Goal: Communication & Community: Answer question/provide support

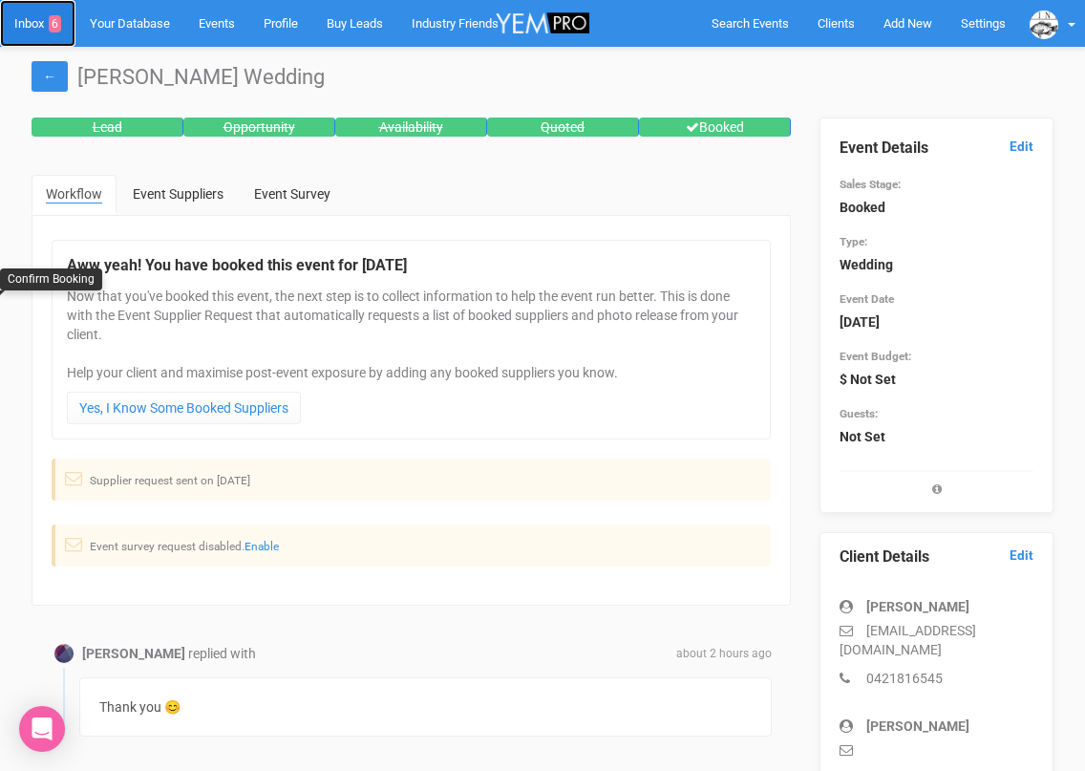
click at [37, 23] on link "Inbox 6" at bounding box center [37, 23] width 75 height 47
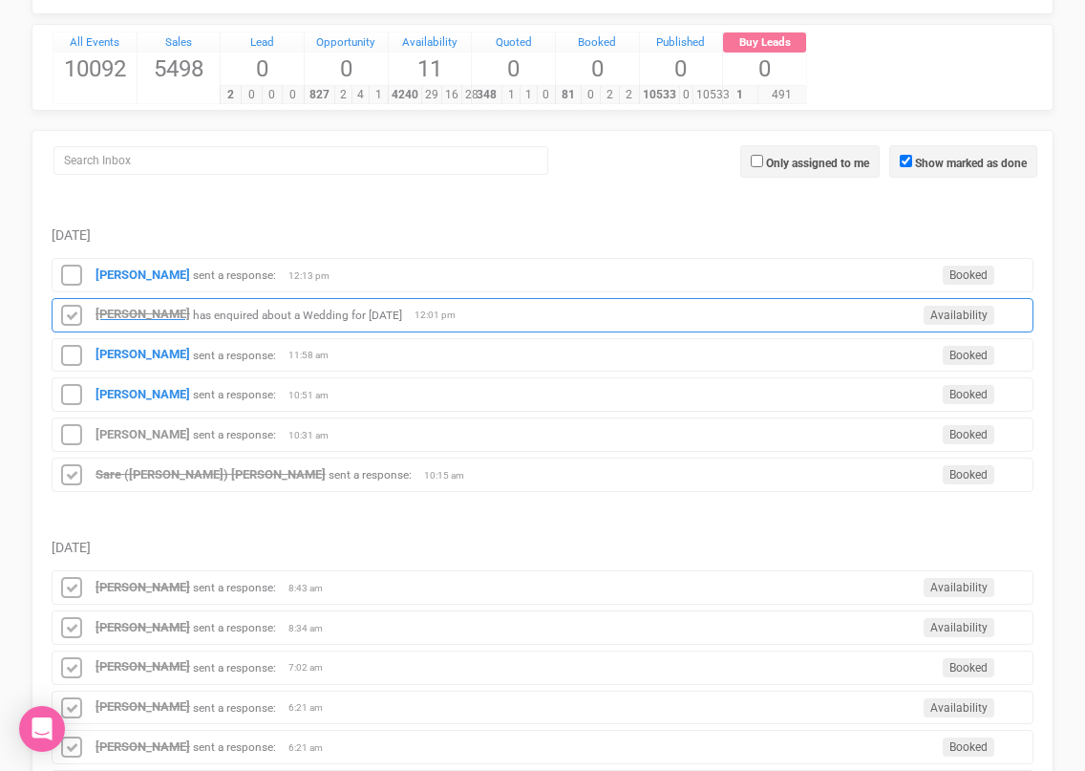
scroll to position [177, 0]
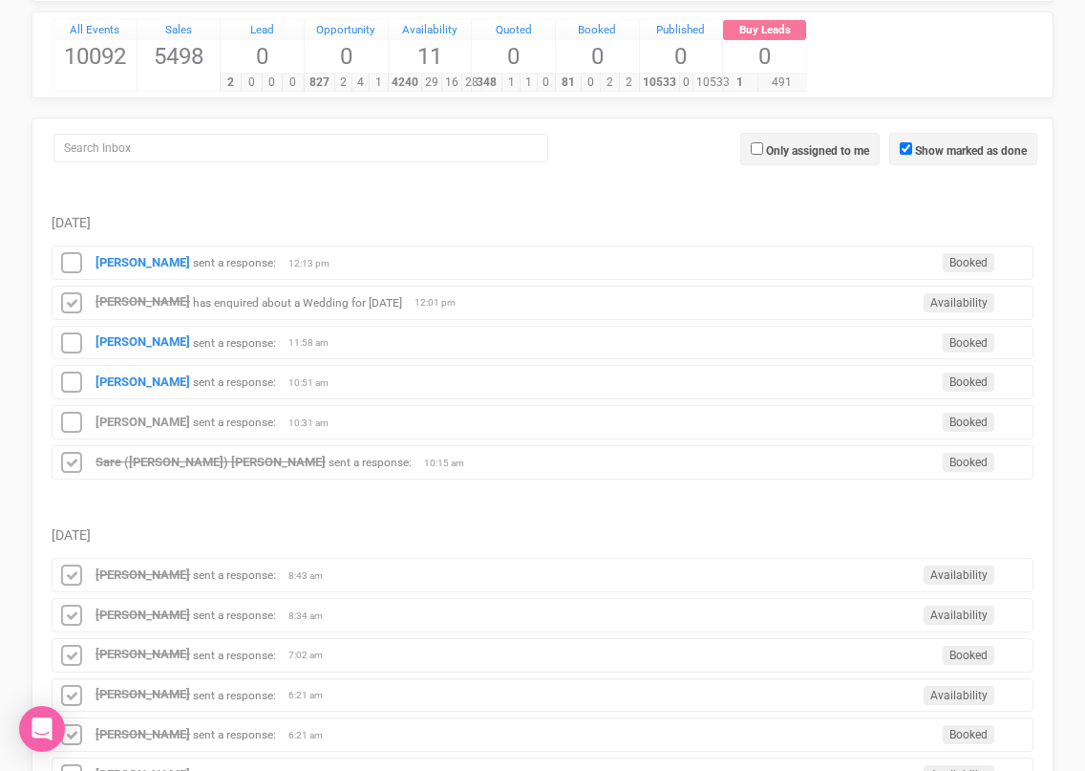
click at [170, 504] on td "[DATE]" at bounding box center [543, 515] width 982 height 73
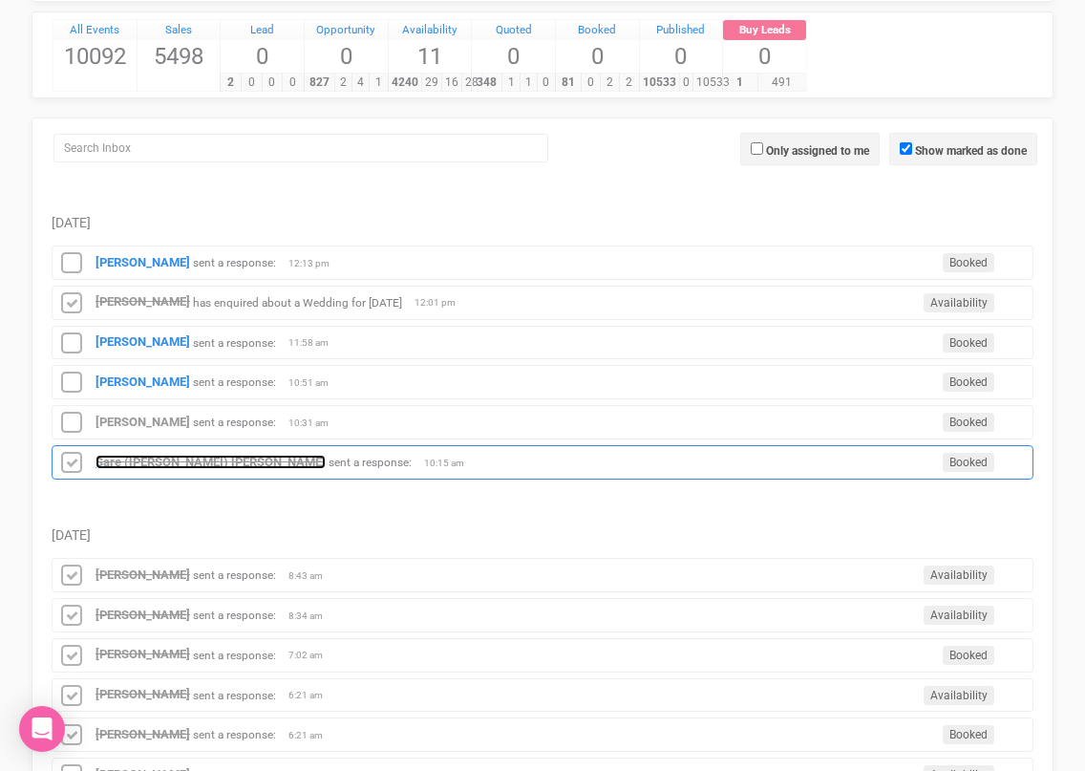
click at [171, 463] on strong "Sare ([PERSON_NAME]) [PERSON_NAME]" at bounding box center [210, 462] width 230 height 14
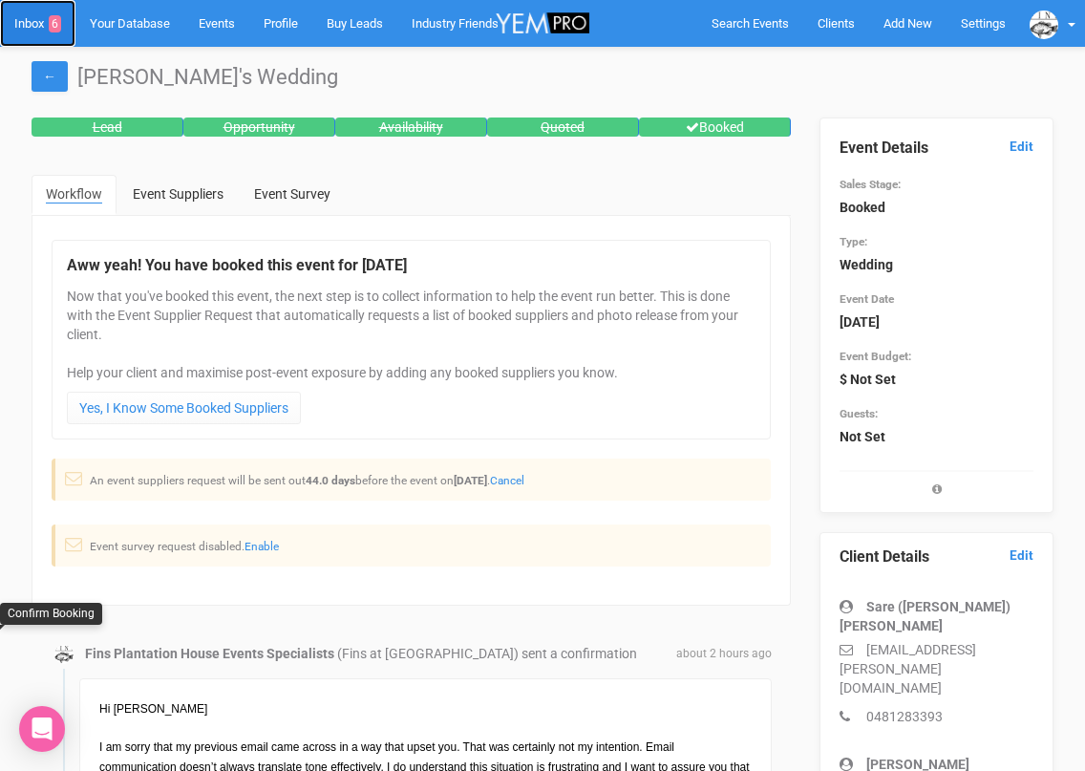
click at [22, 20] on link "Inbox 6" at bounding box center [37, 23] width 75 height 47
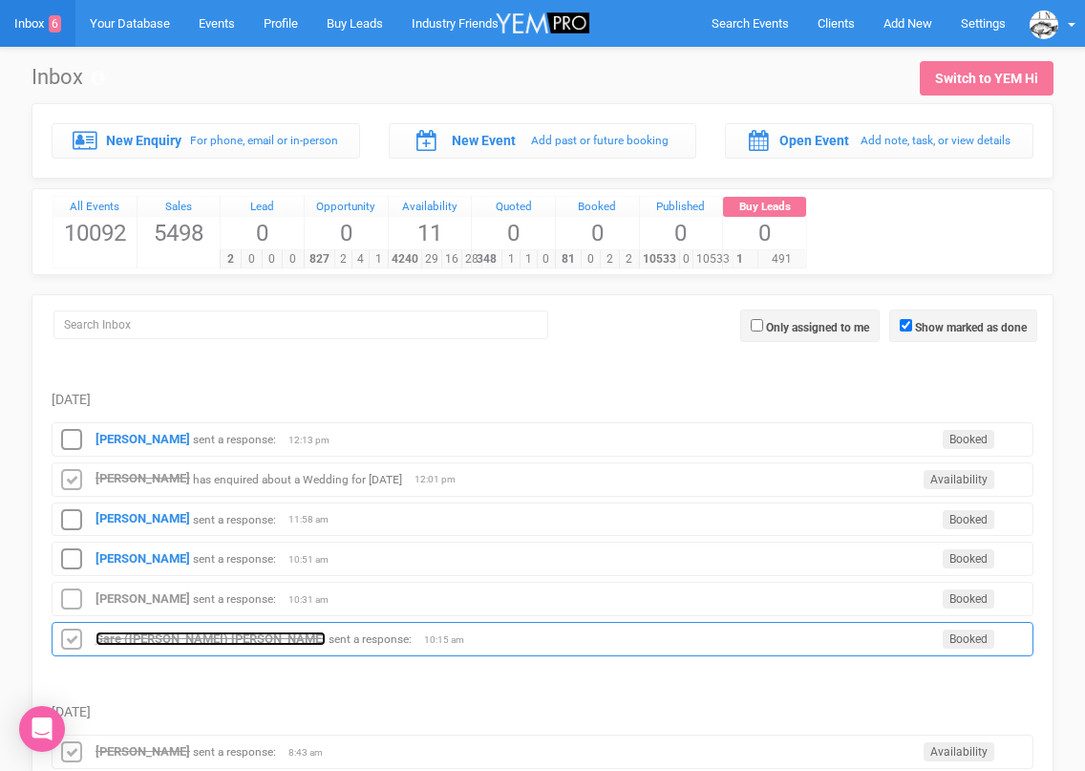
click at [189, 634] on strong "Sare ([PERSON_NAME]) [PERSON_NAME]" at bounding box center [210, 638] width 230 height 14
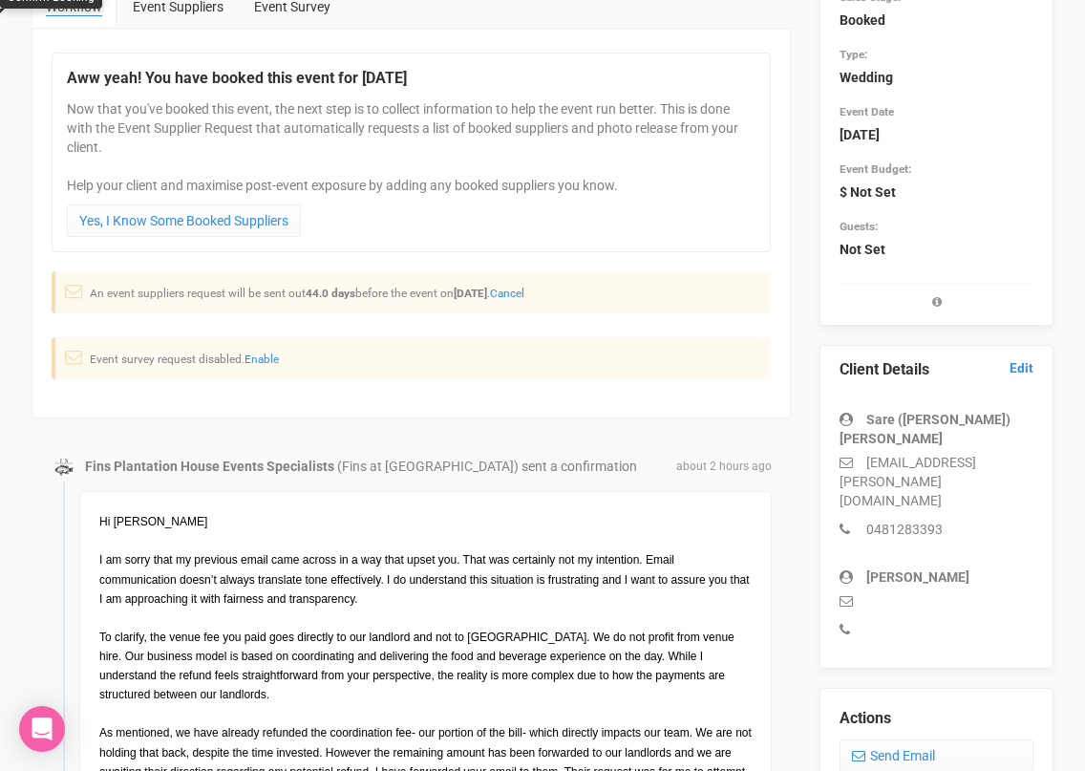
scroll to position [178, 0]
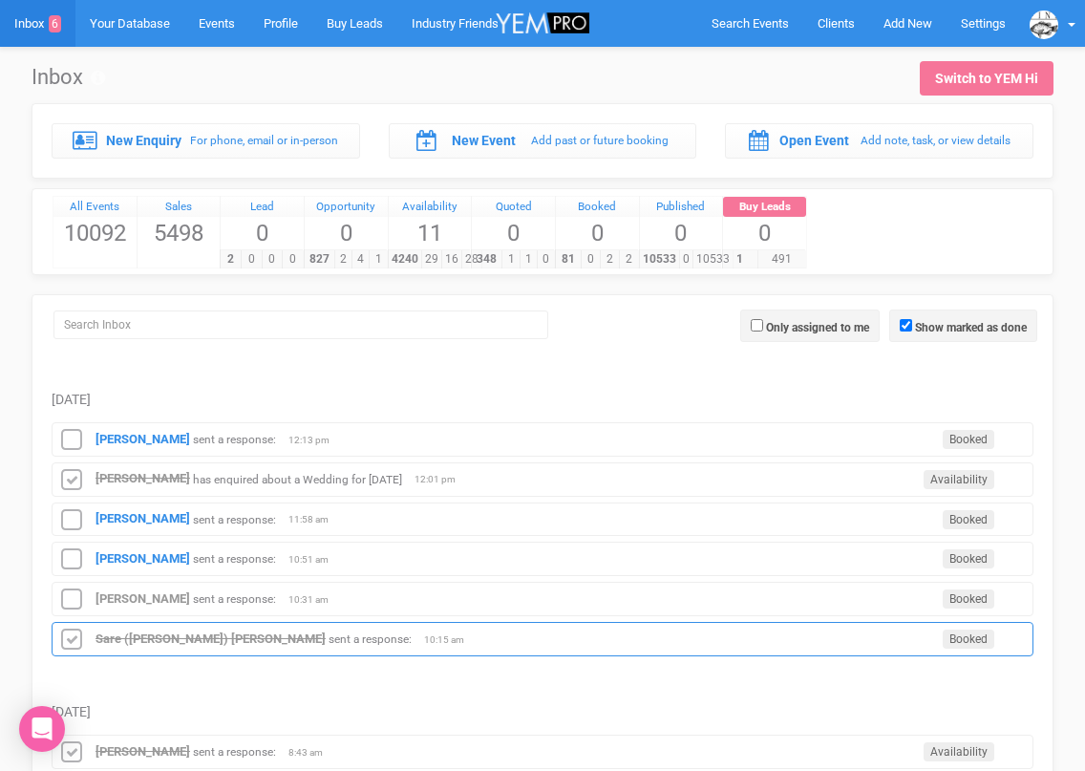
click at [133, 628] on div "[PERSON_NAME] ([PERSON_NAME]) [PERSON_NAME] sent a response: Booked 10:15 am" at bounding box center [543, 639] width 982 height 34
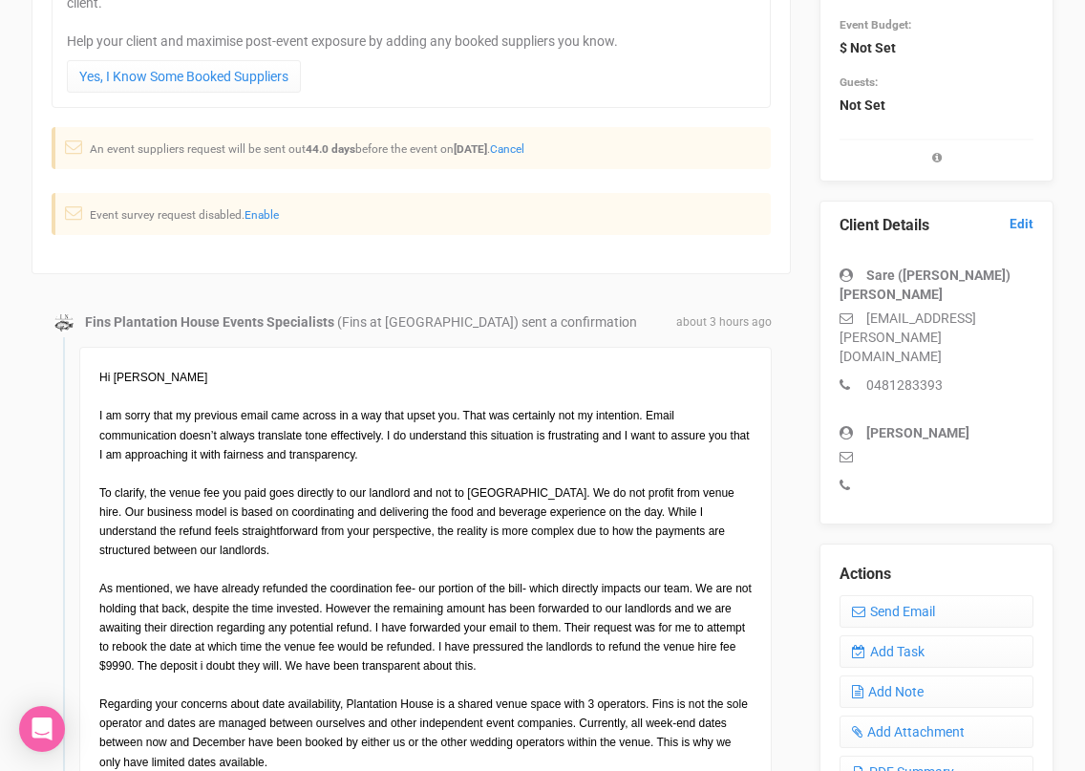
scroll to position [394, 0]
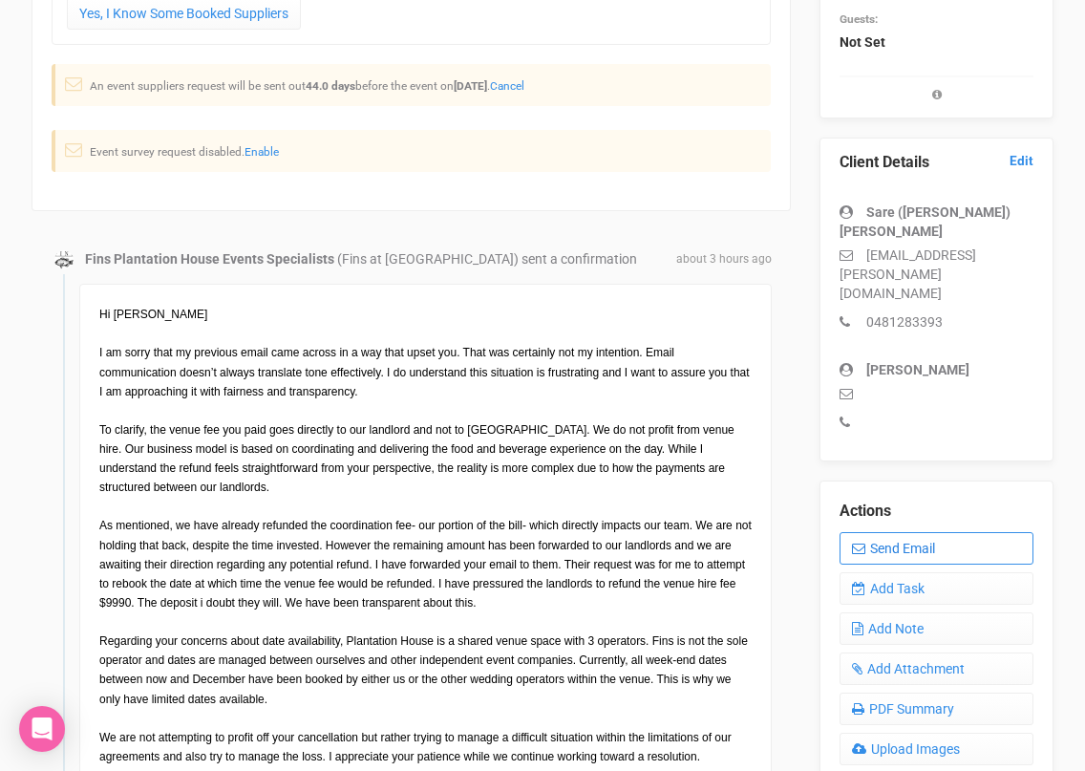
click at [872, 532] on link "Send Email" at bounding box center [936, 548] width 194 height 32
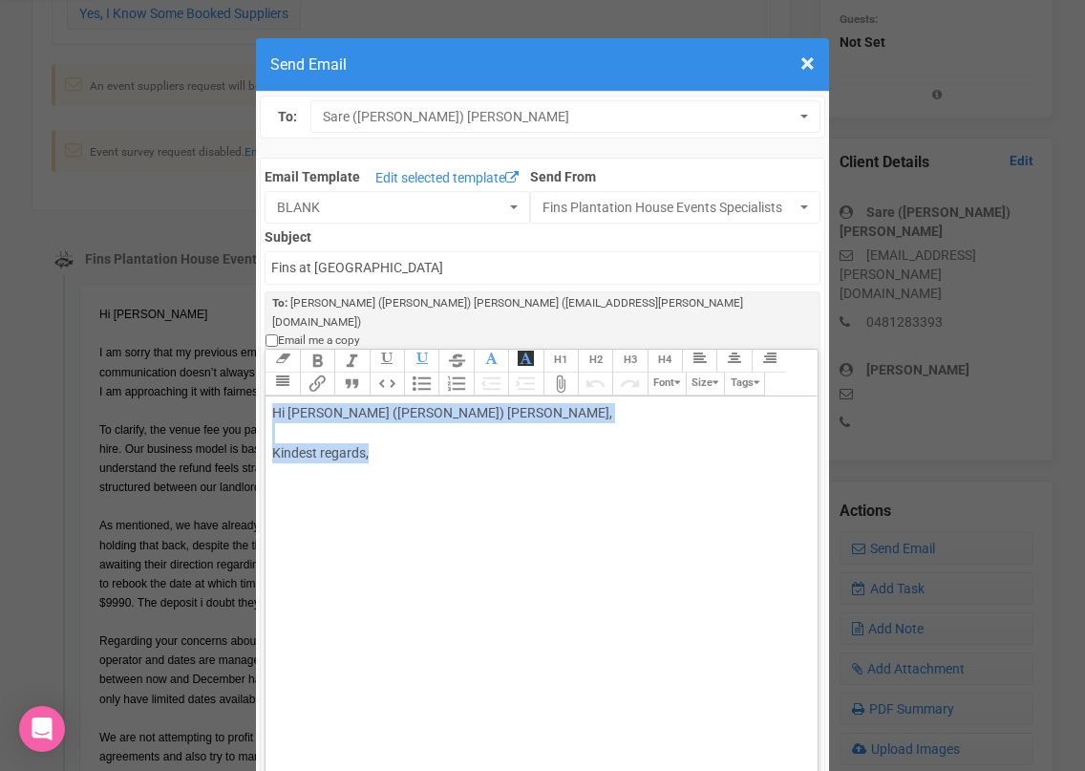
drag, startPoint x: 387, startPoint y: 421, endPoint x: 265, endPoint y: 371, distance: 131.4
click at [265, 396] on trix-editor "Hi [PERSON_NAME] ([PERSON_NAME]) [PERSON_NAME], Kindest regards," at bounding box center [540, 627] width 551 height 462
paste trix-editor "<span style="font-family: Helvetica; font-size: 12px; color: rgb(0, 0, 0); text…"
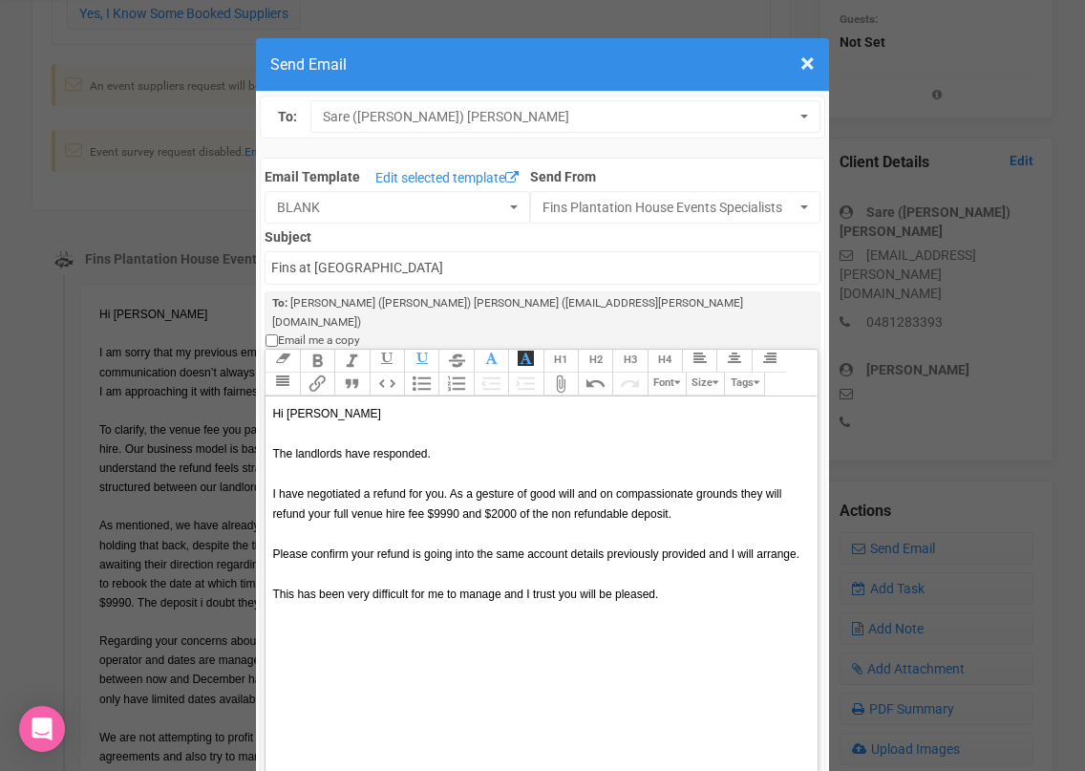
click at [560, 487] on span "I have negotiated a refund for you. As a gesture of good will and on compassion…" at bounding box center [526, 503] width 509 height 33
click at [348, 487] on span "I have negotiated a refund for you. As a gesture of goodwill and on compassiona…" at bounding box center [525, 503] width 506 height 33
drag, startPoint x: 503, startPoint y: 556, endPoint x: 667, endPoint y: 550, distance: 163.4
click at [662, 557] on div "Hi [PERSON_NAME] The landlords have responded. I have negotiated a refund for y…" at bounding box center [537, 523] width 531 height 241
drag, startPoint x: 579, startPoint y: 559, endPoint x: 526, endPoint y: 557, distance: 52.6
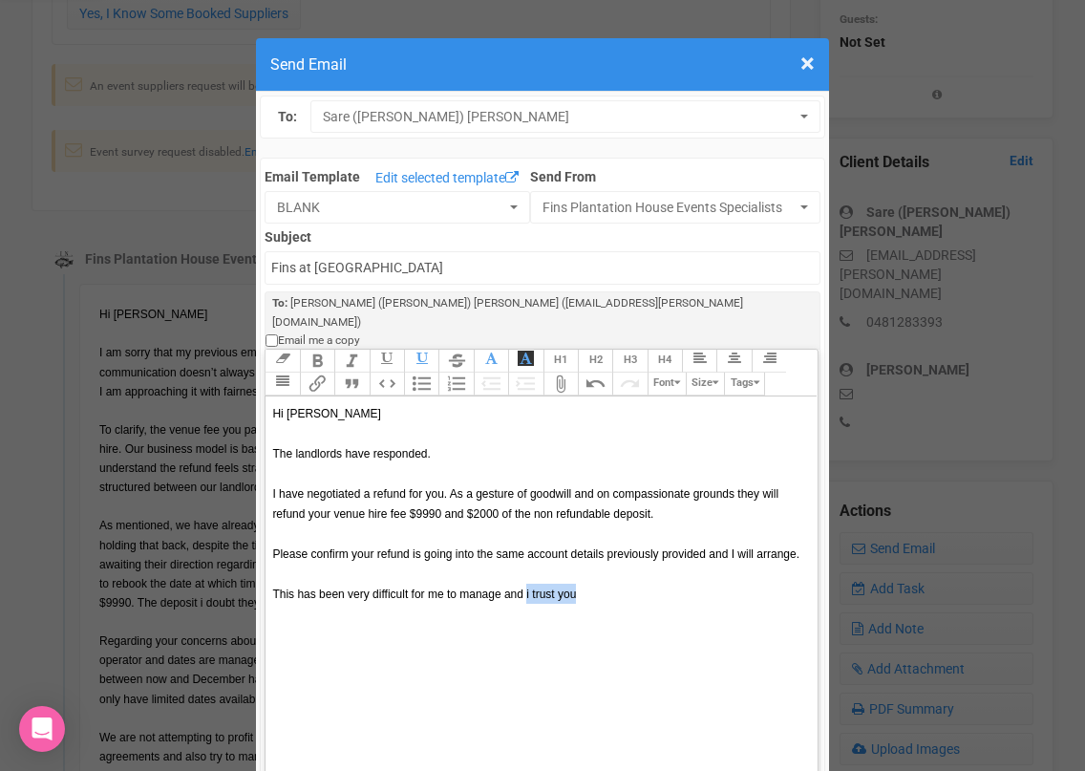
click at [526, 557] on div "Hi [PERSON_NAME] The landlords have responded. I have negotiated a refund for y…" at bounding box center [537, 523] width 531 height 241
click at [526, 587] on span "This has been very difficult for me to manage and the first time they've grante…" at bounding box center [532, 593] width 521 height 13
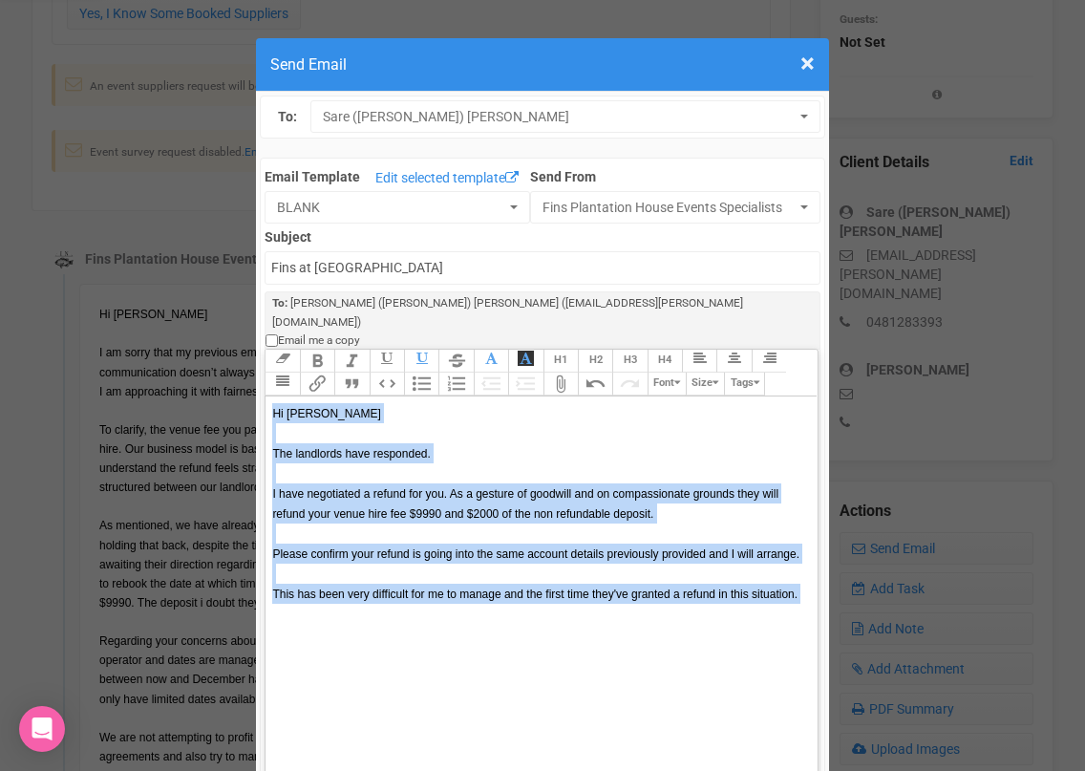
drag, startPoint x: 301, startPoint y: 577, endPoint x: 266, endPoint y: 381, distance: 198.8
click at [266, 396] on trix-editor "Hi [PERSON_NAME] The landlords have responded. I have negotiated a refund for y…" at bounding box center [540, 627] width 551 height 462
copy div "Hi [PERSON_NAME] The landlords have responded. I have negotiated a refund for y…"
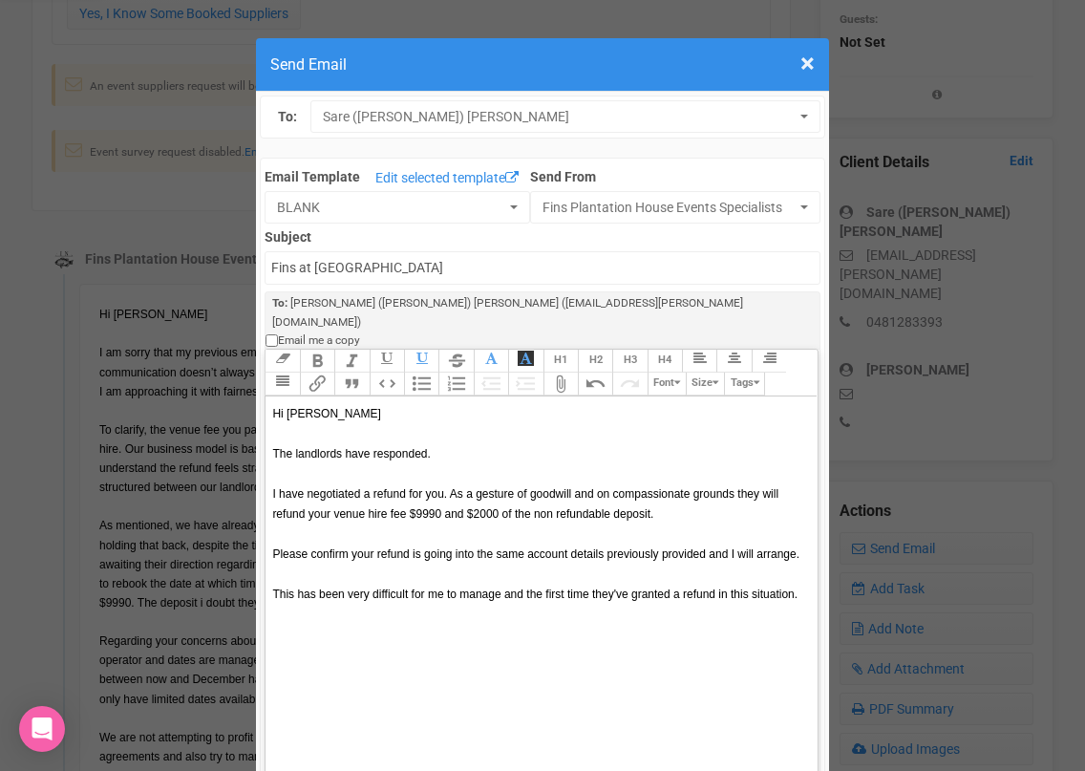
click at [338, 647] on trix-editor "Hi [PERSON_NAME] The landlords have responded. I have negotiated a refund for y…" at bounding box center [540, 627] width 551 height 462
click at [296, 582] on div "Hi [PERSON_NAME] The landlords have responded. I have negotiated a refund for y…" at bounding box center [537, 543] width 531 height 281
type trix-editor "<div><span style="font-family: Helvetica; font-size: 12px; color: rgb(0, 0, 0);…"
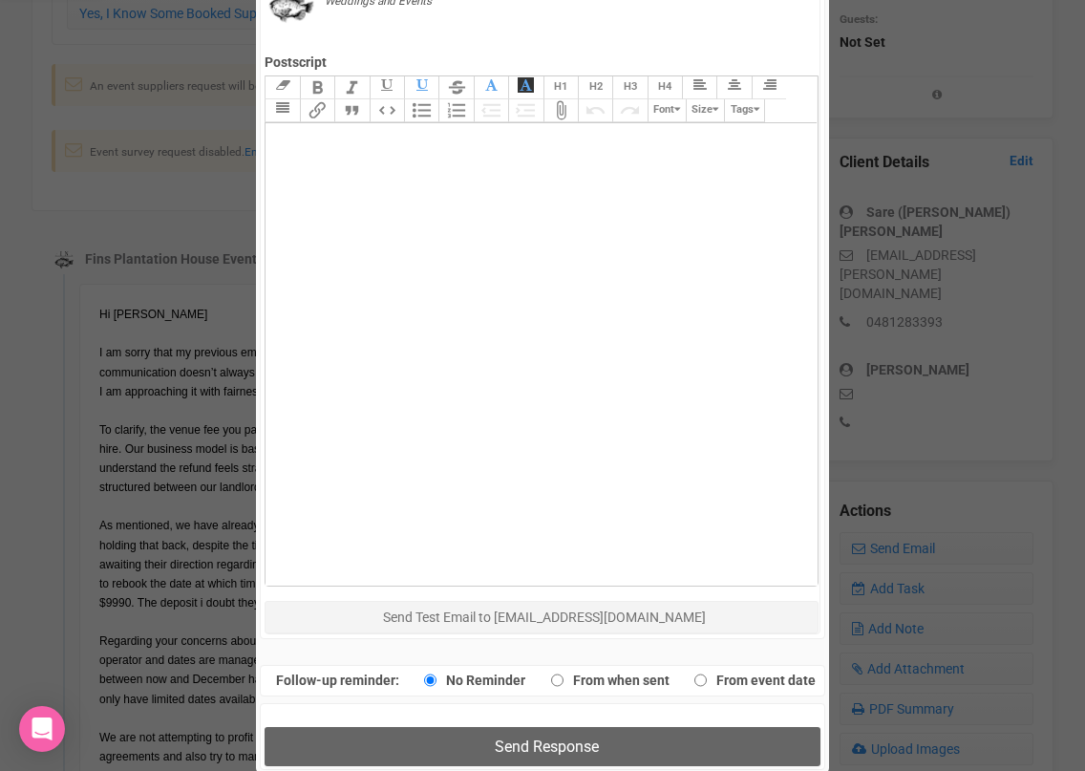
scroll to position [911, 0]
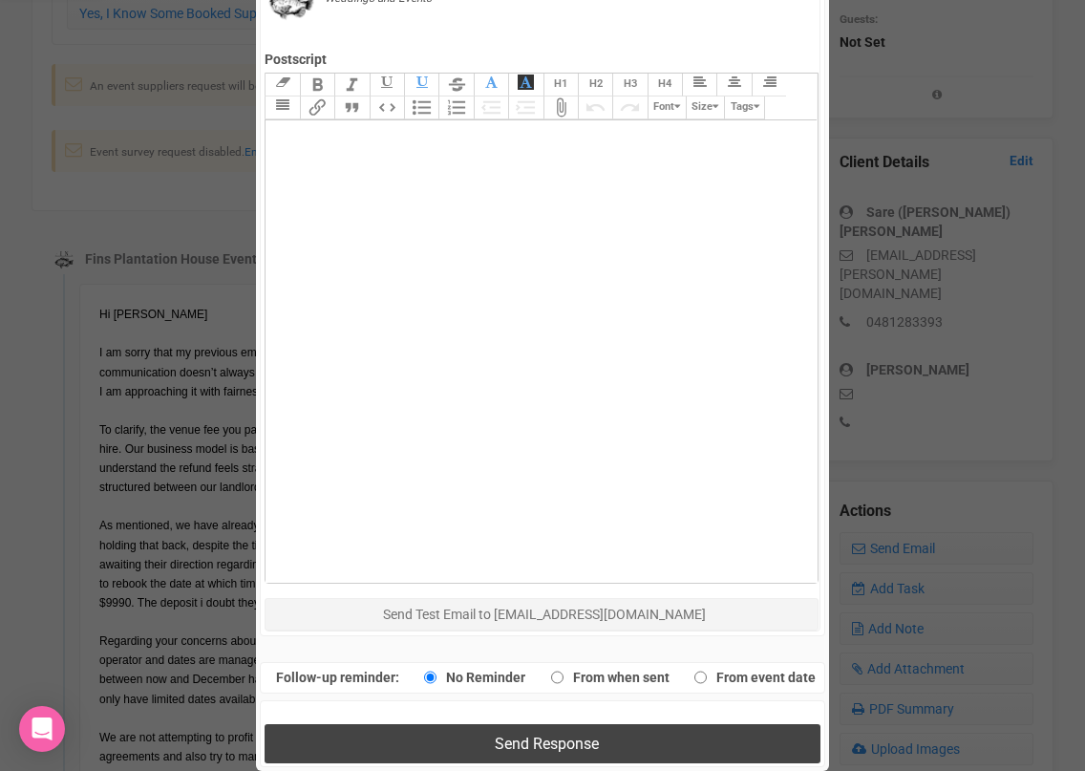
click at [389, 724] on button "Send Response" at bounding box center [542, 743] width 555 height 39
